Goal: Transaction & Acquisition: Purchase product/service

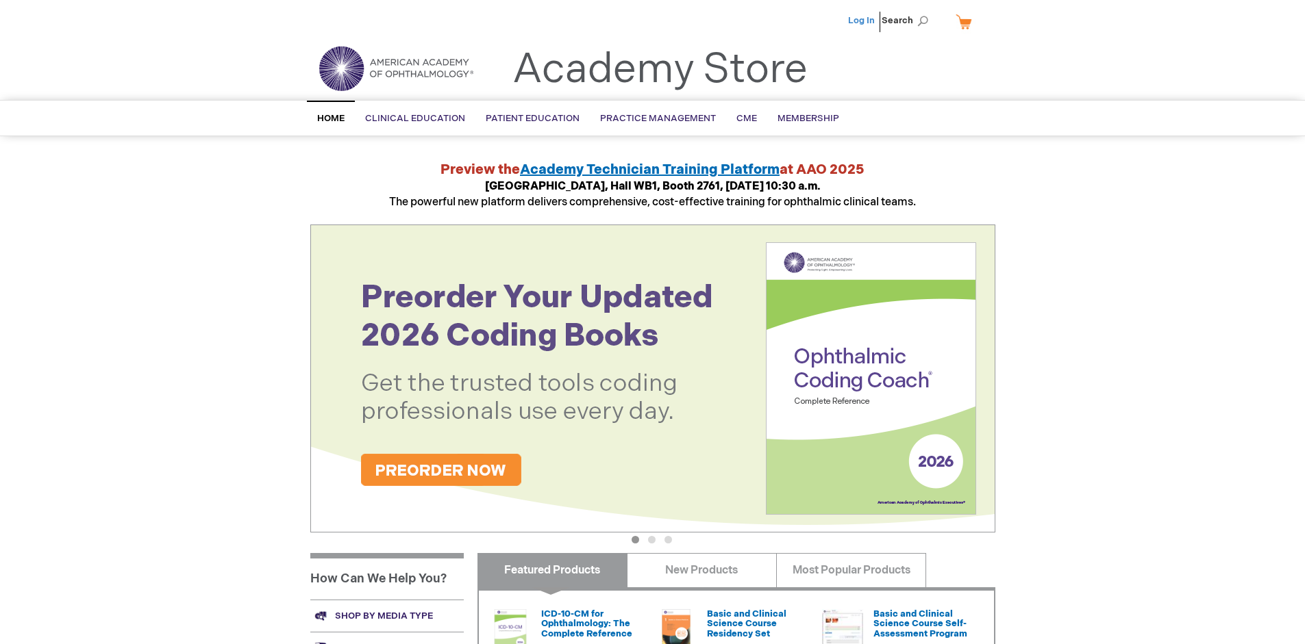
click at [862, 21] on link "Log In" at bounding box center [861, 20] width 27 height 11
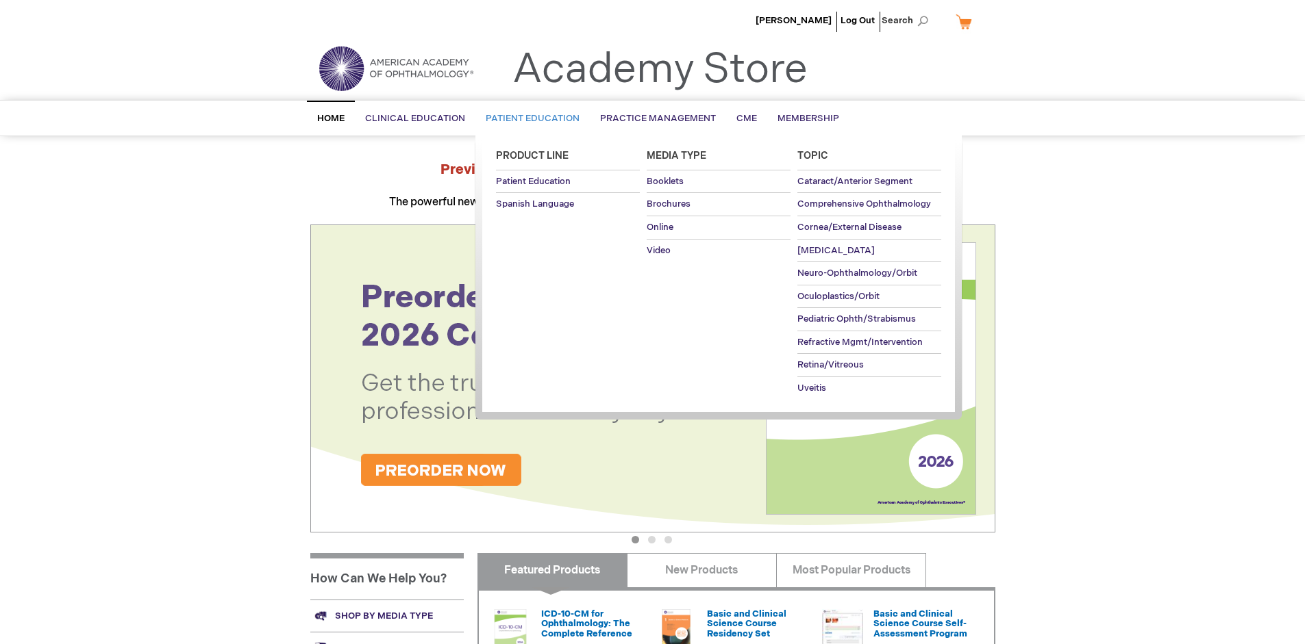
click at [529, 118] on span "Patient Education" at bounding box center [533, 118] width 94 height 11
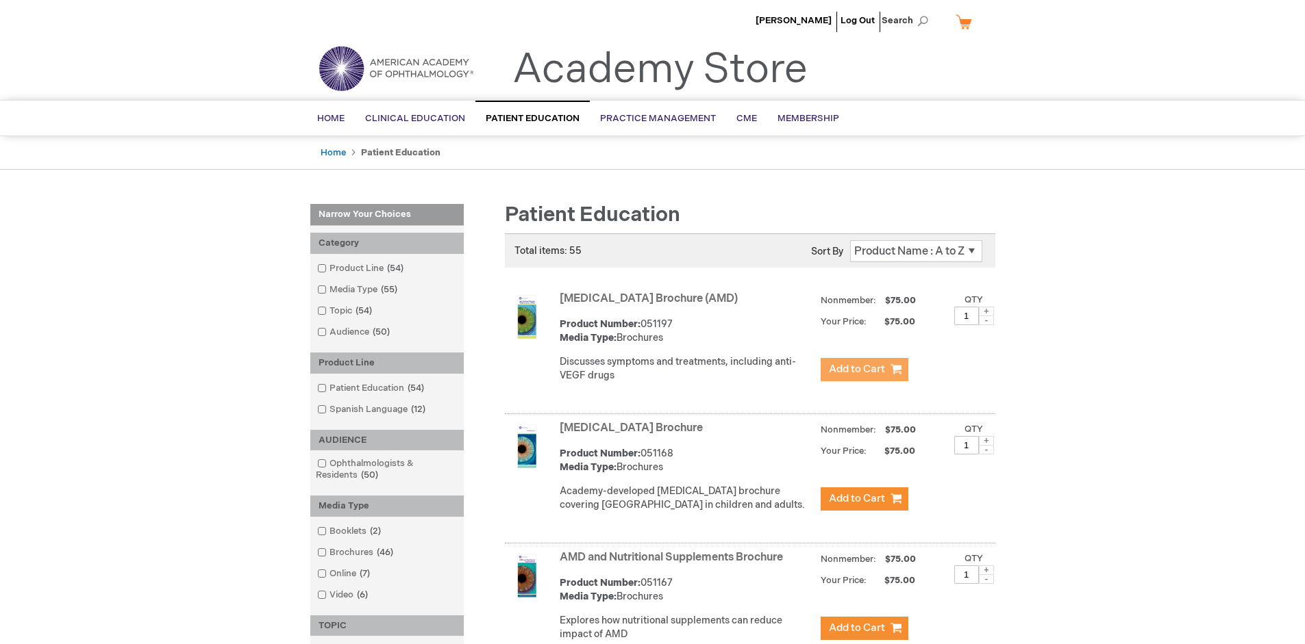
click at [864, 370] on span "Add to Cart" at bounding box center [857, 369] width 56 height 13
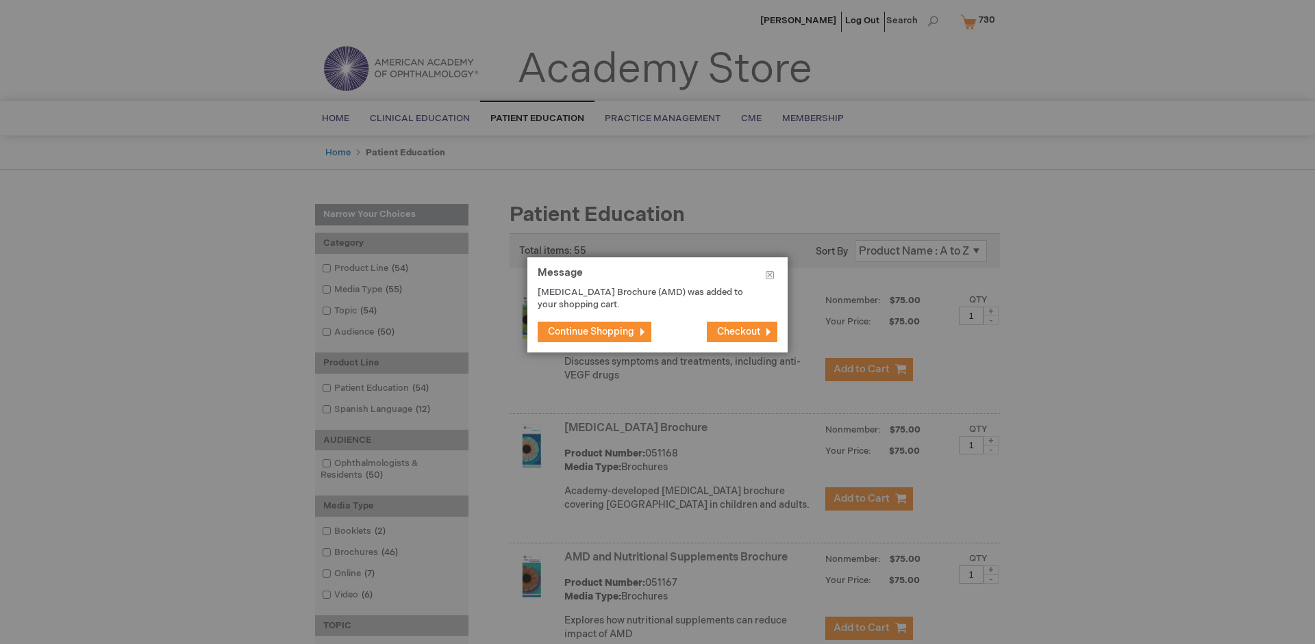
click at [591, 331] on span "Continue Shopping" at bounding box center [591, 332] width 86 height 12
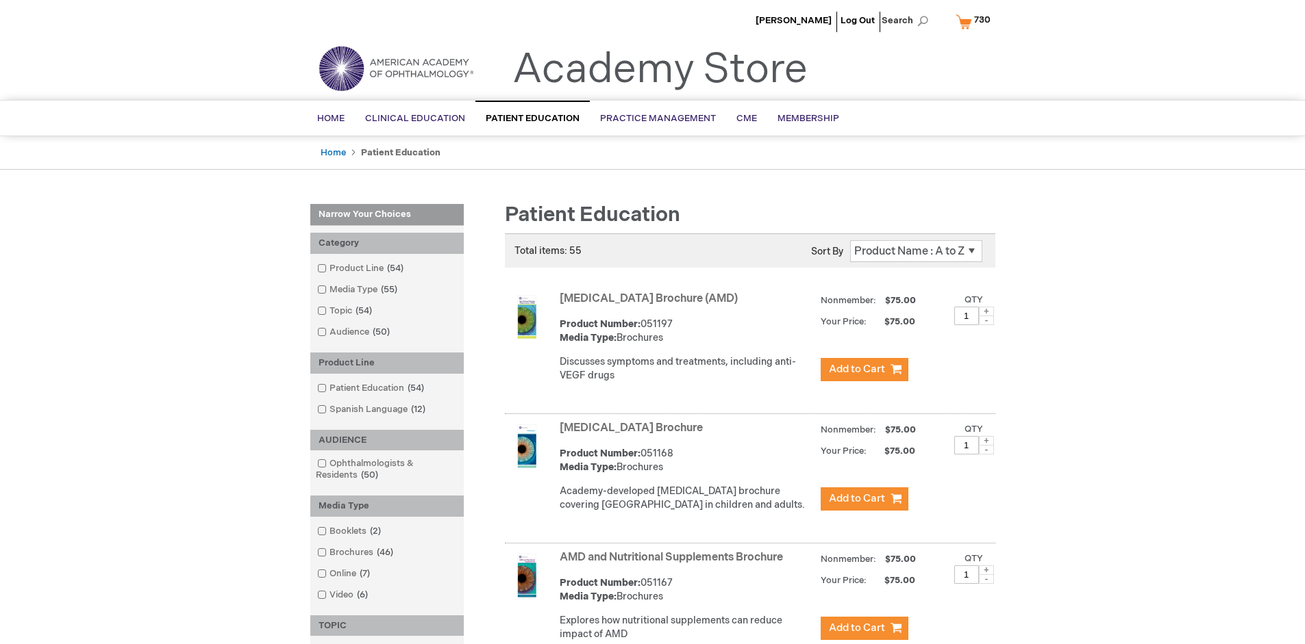
click at [674, 564] on link "AMD and Nutritional Supplements Brochure" at bounding box center [671, 557] width 223 height 13
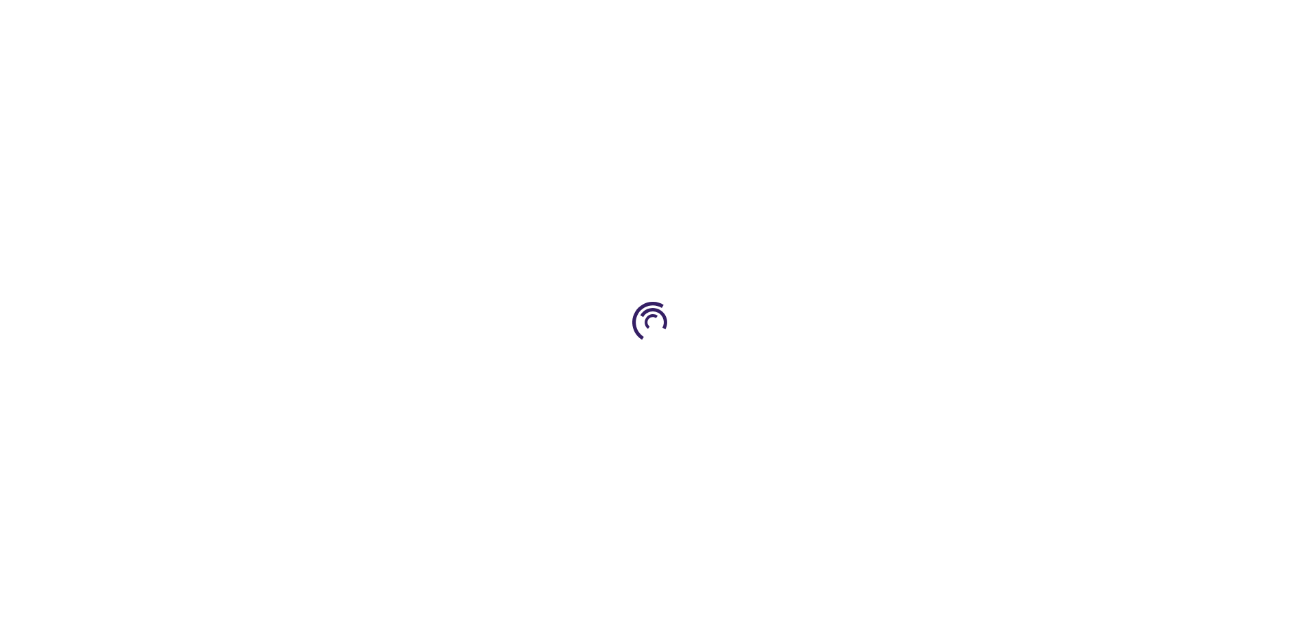
type input "1"
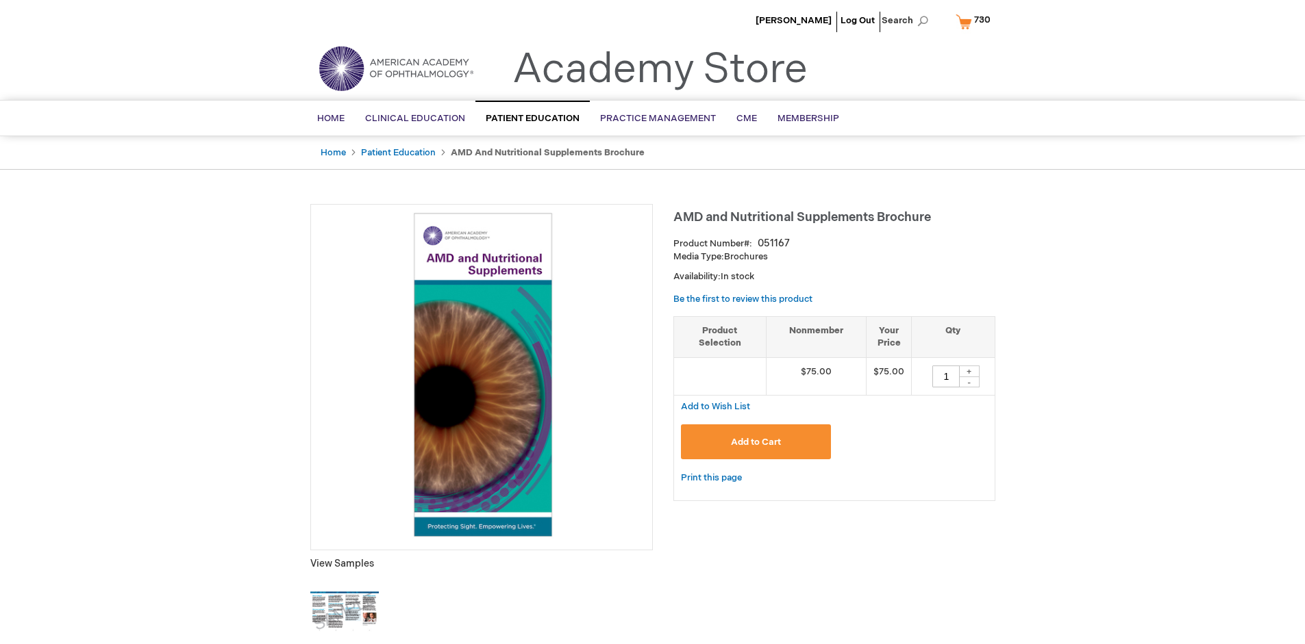
click at [755, 442] on span "Add to Cart" at bounding box center [756, 442] width 50 height 11
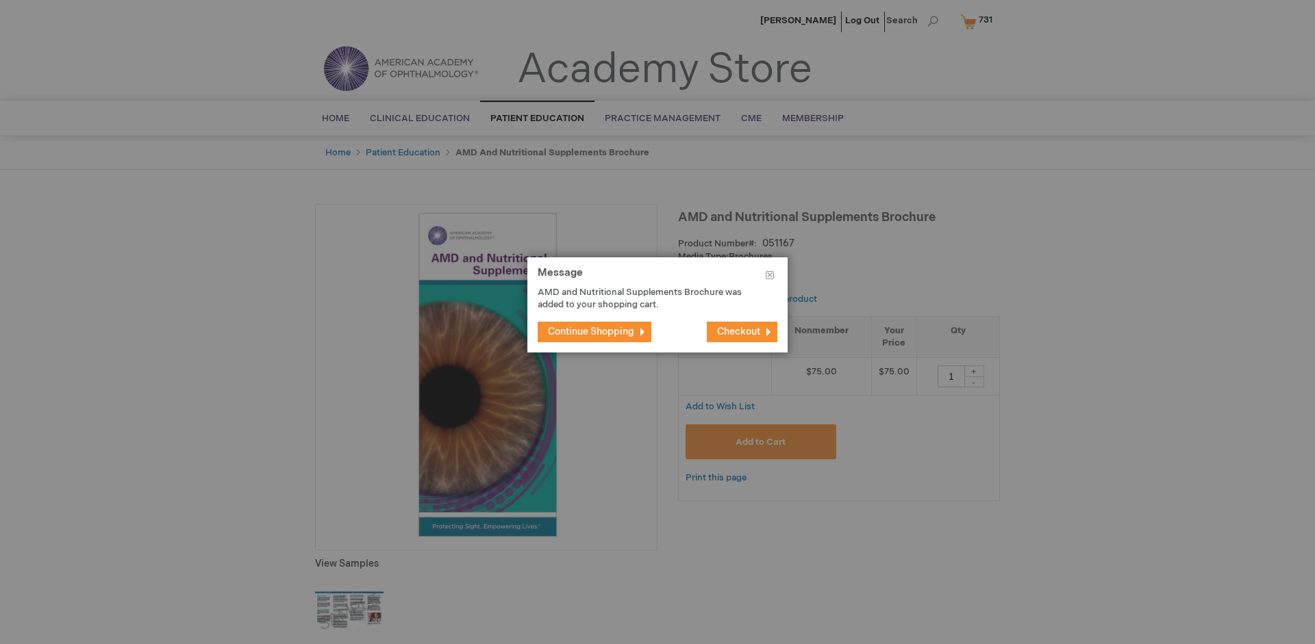
click at [591, 331] on span "Continue Shopping" at bounding box center [591, 332] width 86 height 12
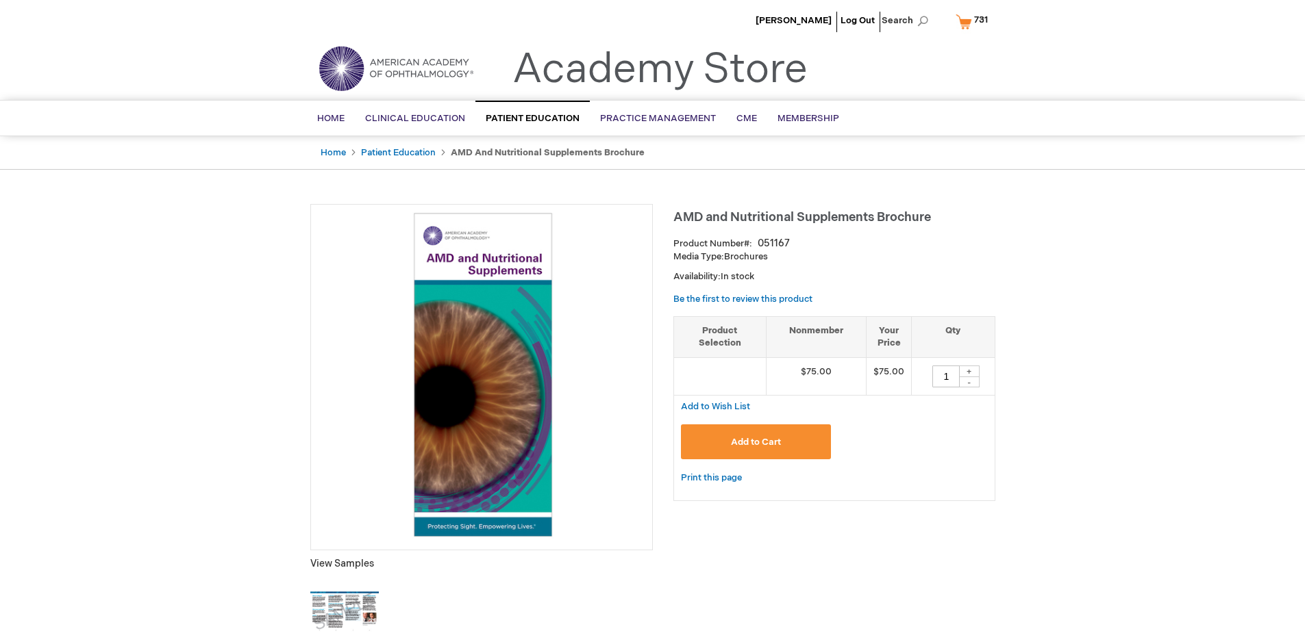
click at [974, 21] on span "731" at bounding box center [981, 19] width 14 height 11
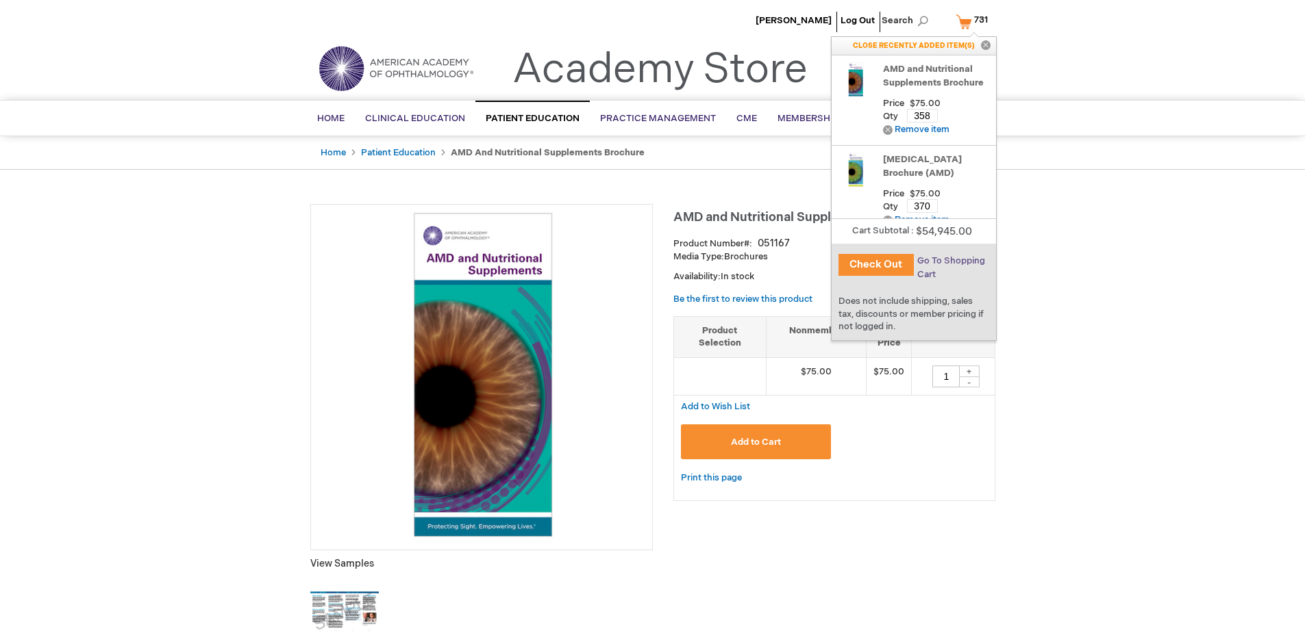
click at [950, 261] on span "Go To Shopping Cart" at bounding box center [951, 267] width 68 height 25
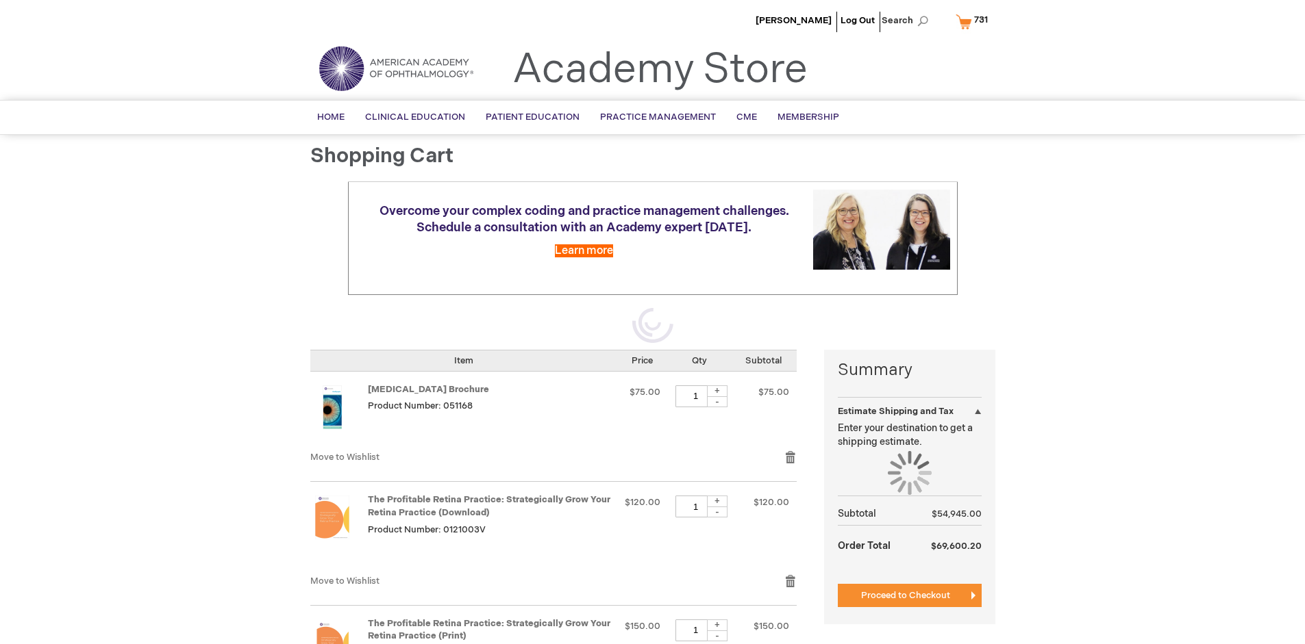
select select "US"
select select "41"
